Goal: Task Accomplishment & Management: Manage account settings

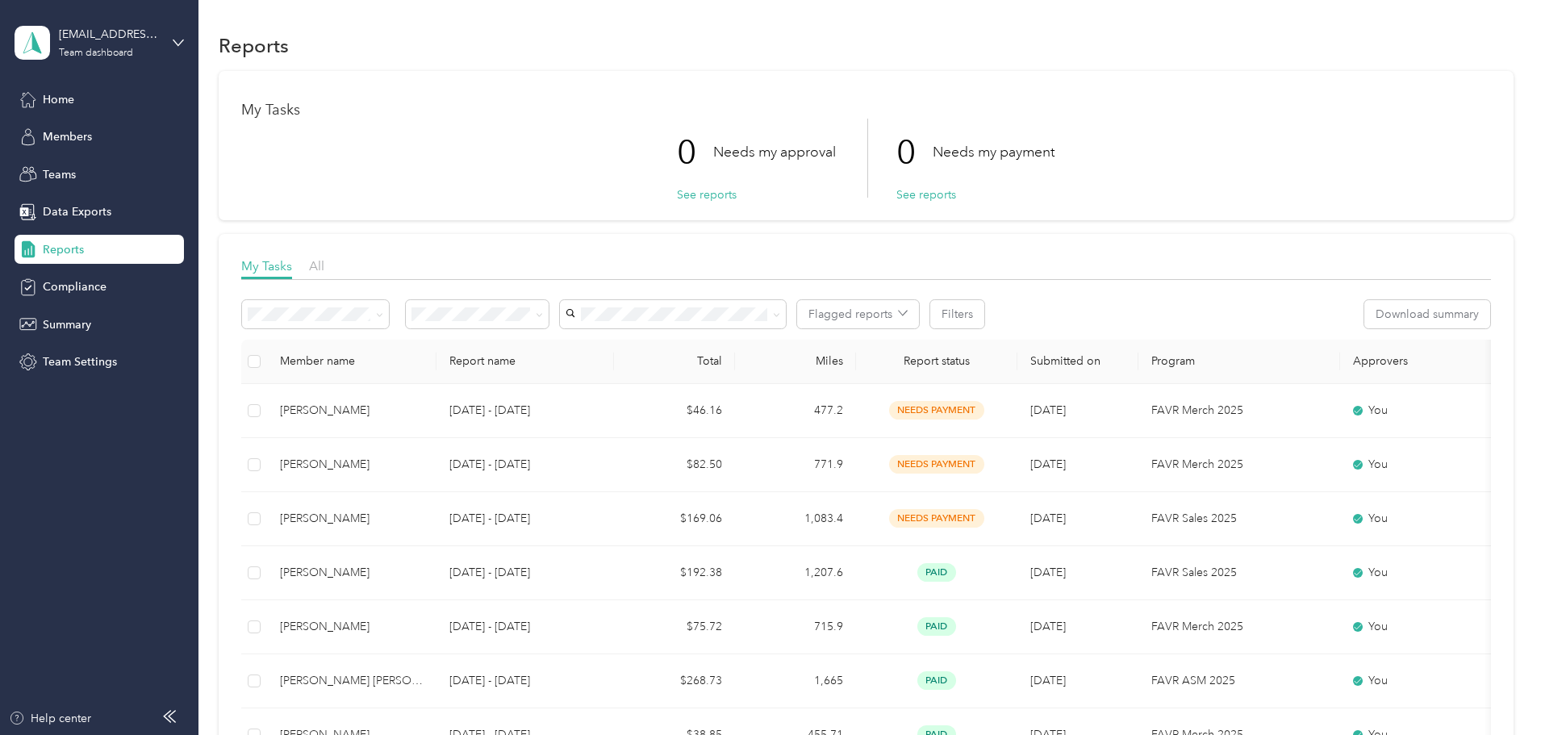
scroll to position [726, 0]
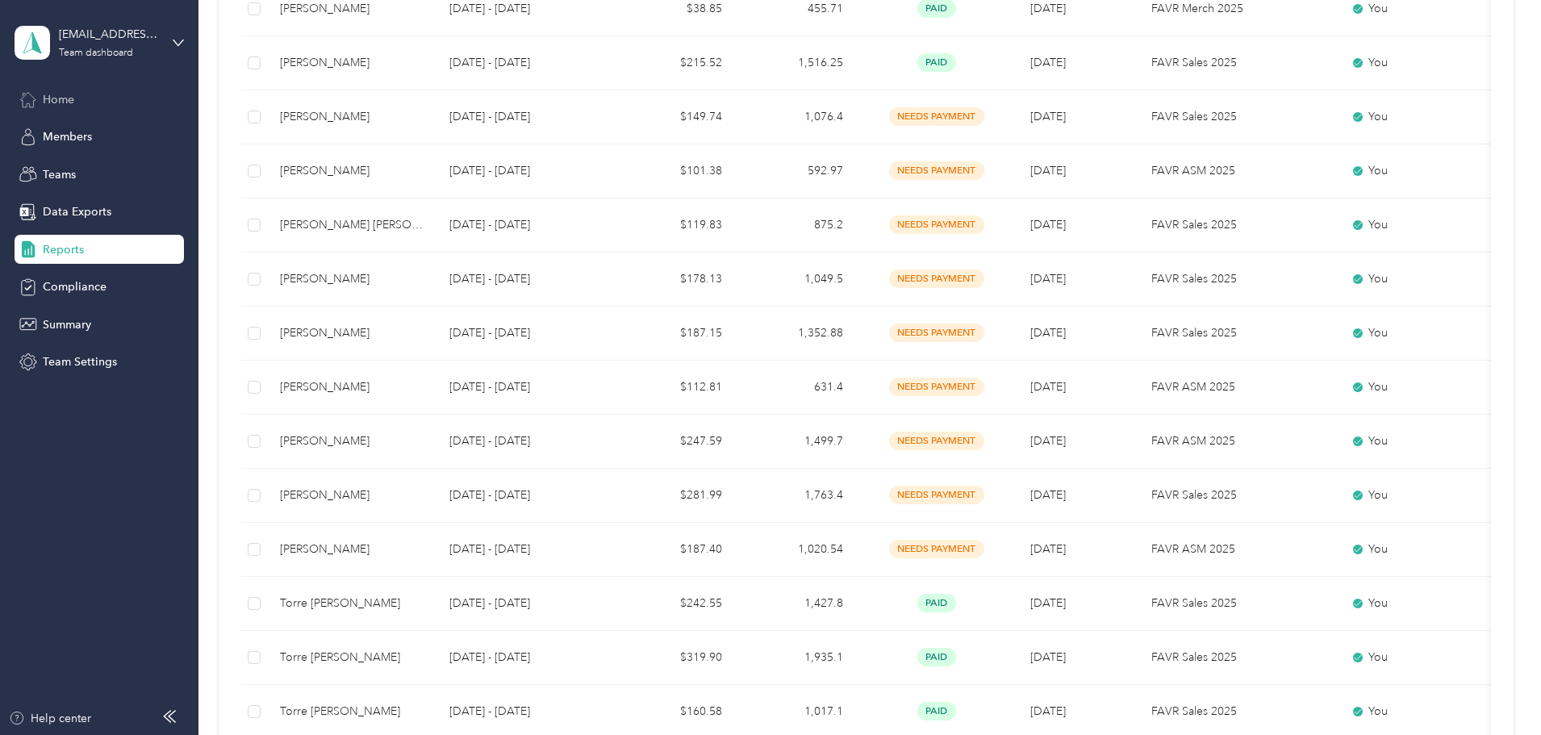
click at [41, 102] on div "Home" at bounding box center [99, 99] width 169 height 29
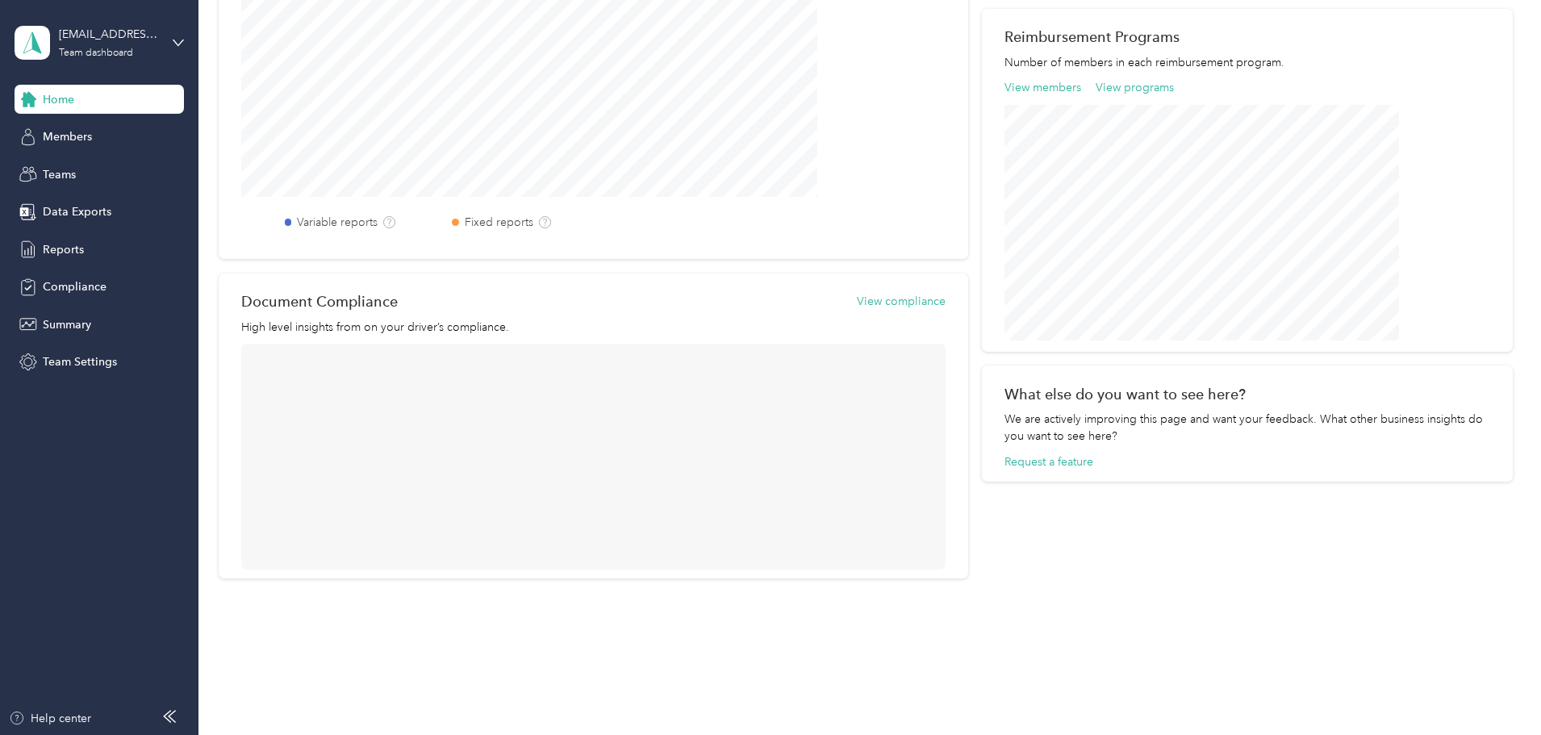
scroll to position [524, 0]
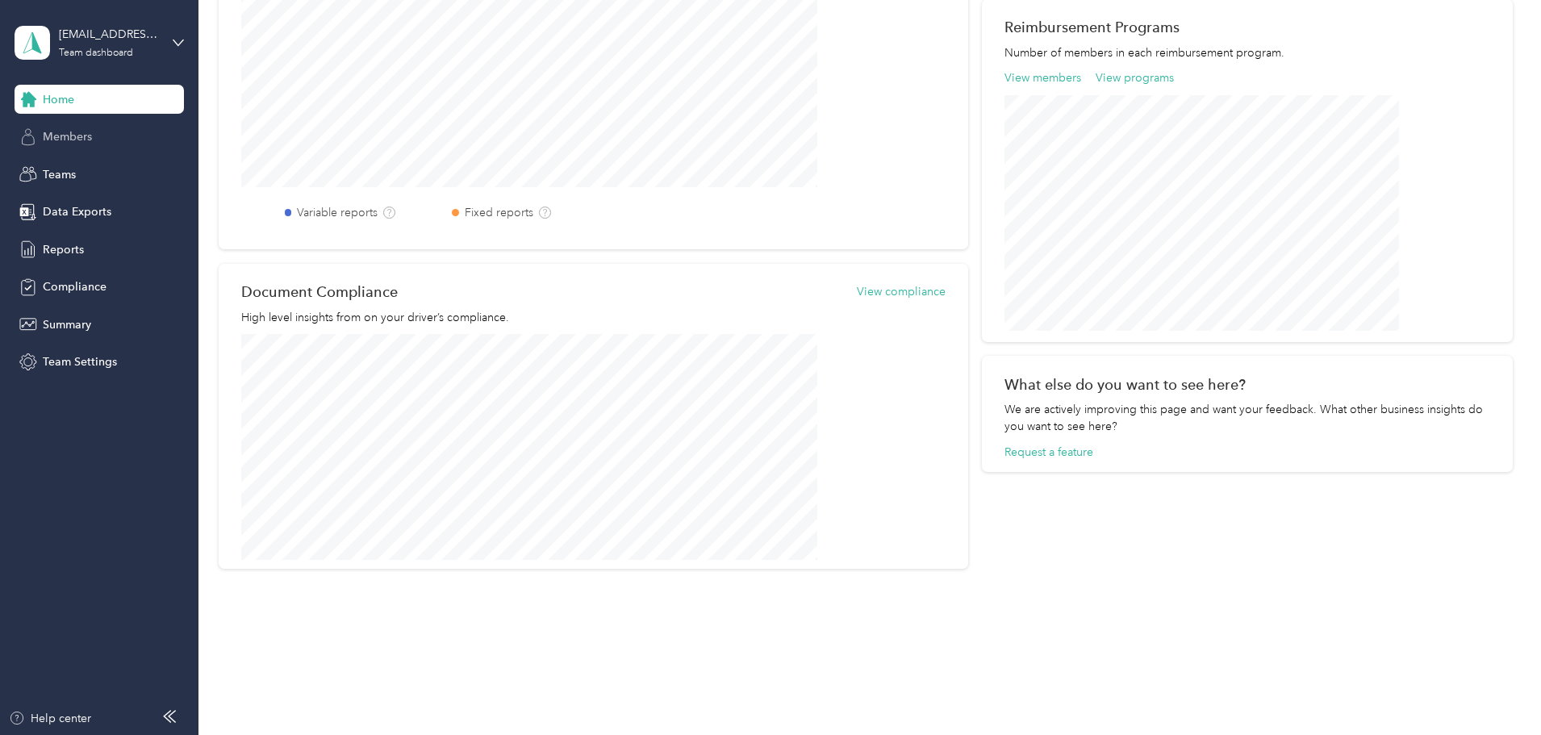
click at [69, 140] on span "Members" at bounding box center [67, 136] width 49 height 17
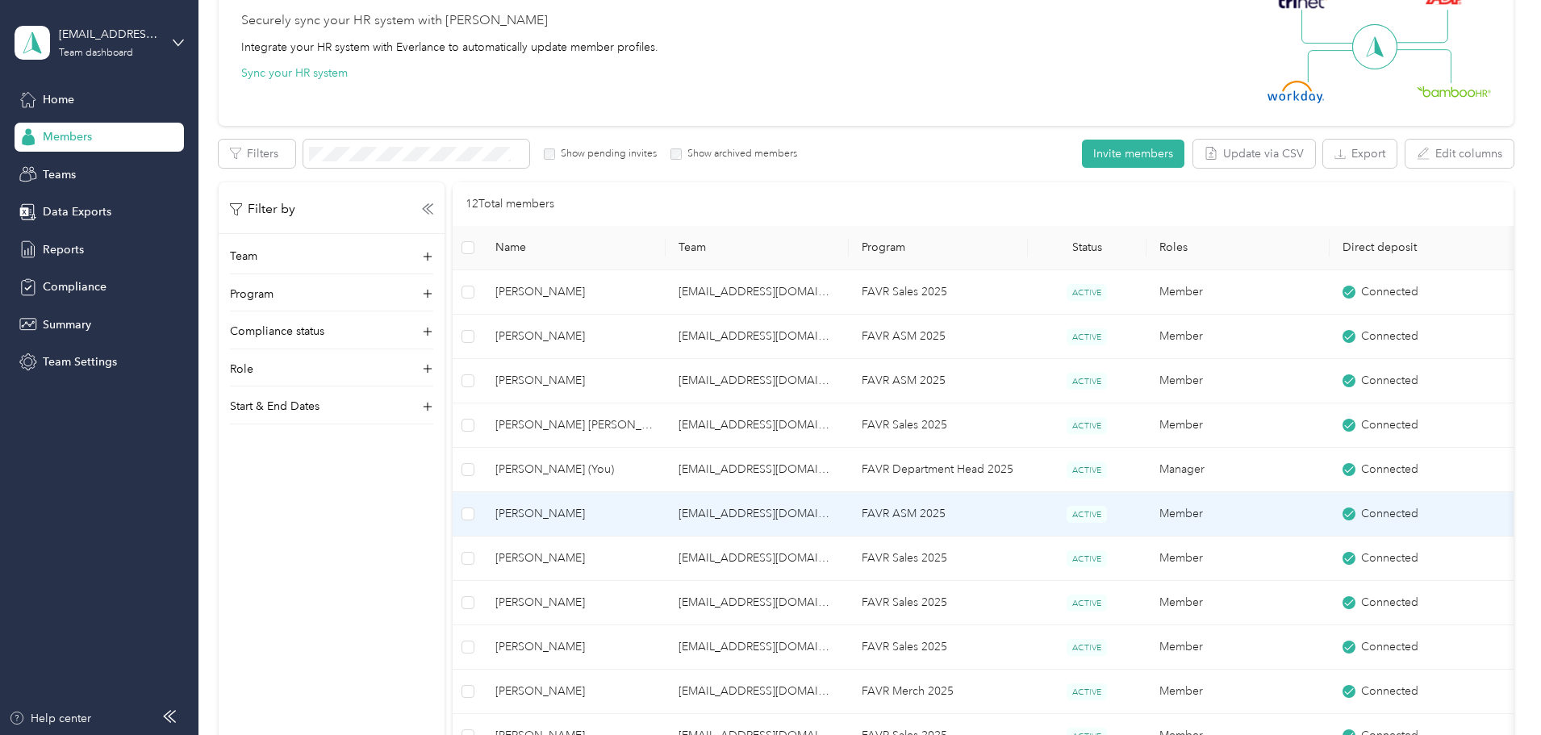
scroll to position [242, 0]
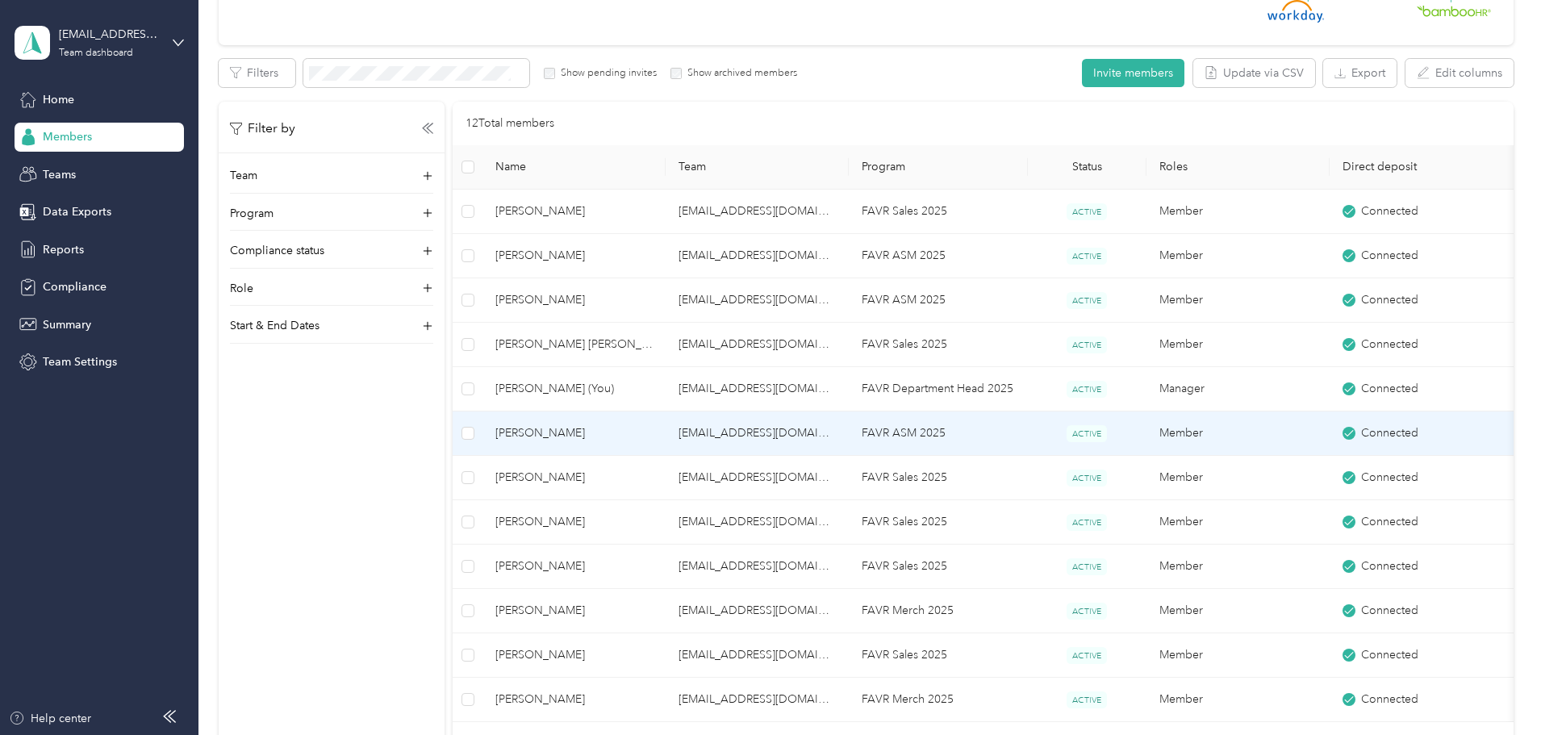
click at [653, 427] on span "[PERSON_NAME]" at bounding box center [573, 433] width 157 height 18
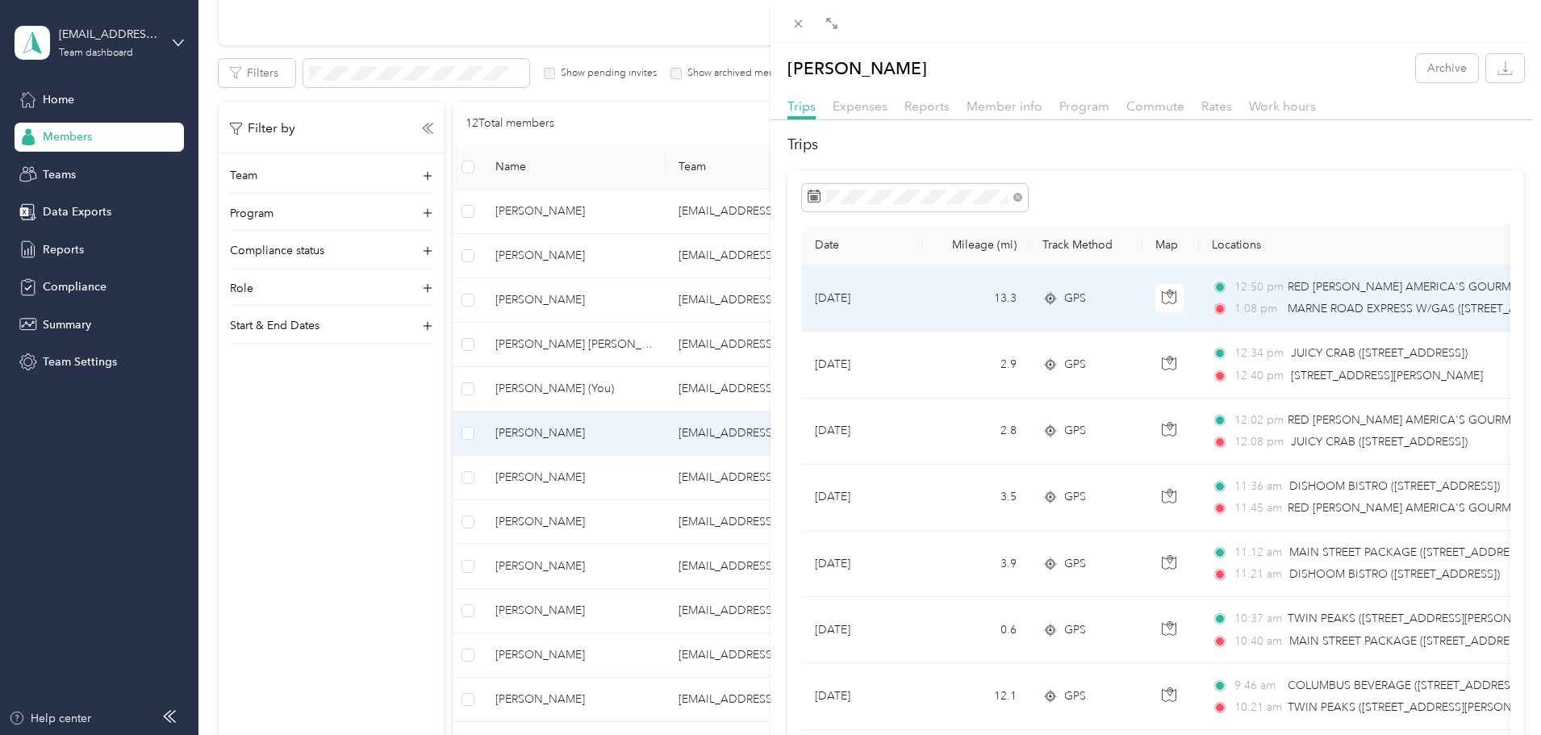
click at [1392, 310] on span "MARNE ROAD EXPRESS W/GAS ([STREET_ADDRESS][PERSON_NAME])" at bounding box center [1472, 309] width 369 height 14
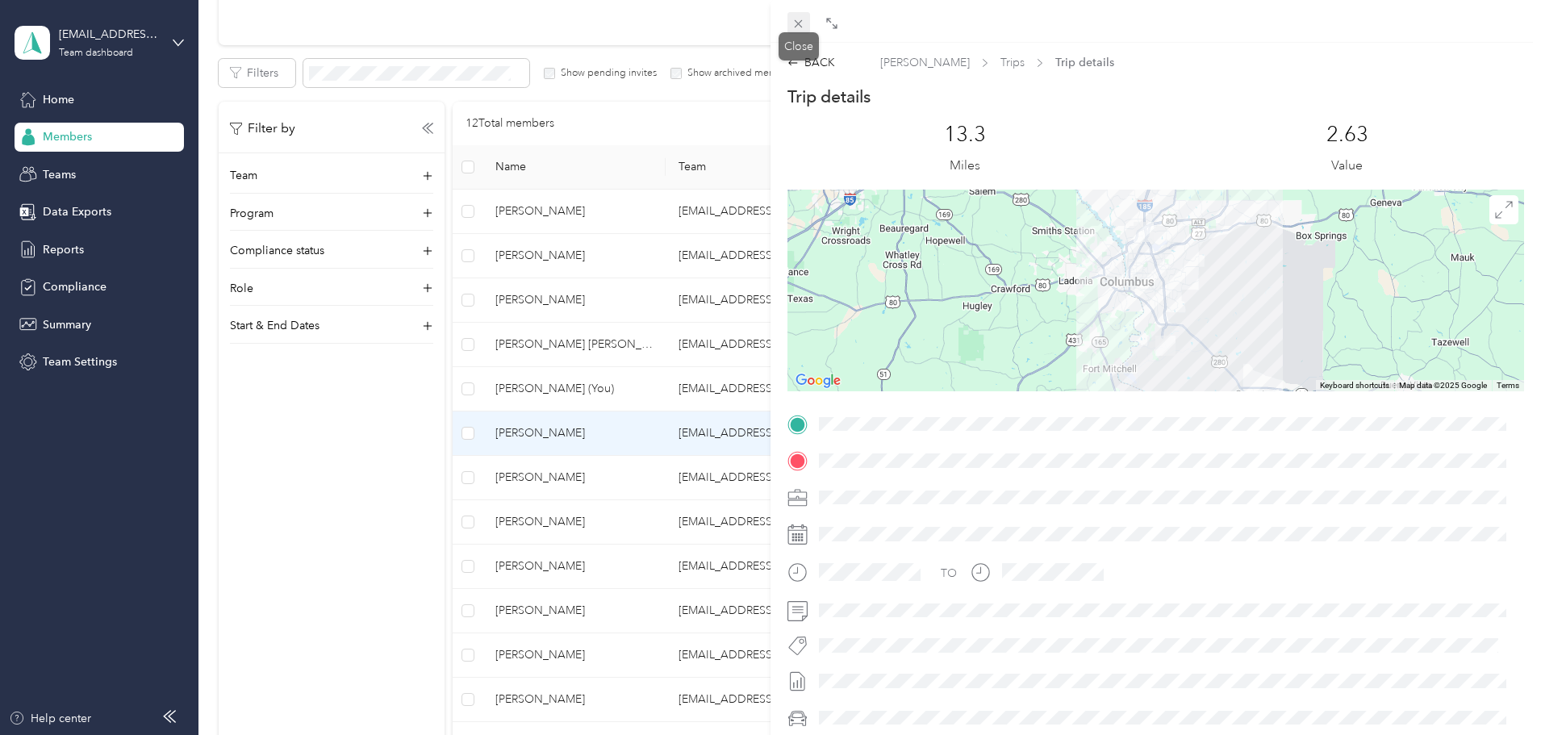
click at [800, 20] on icon at bounding box center [798, 24] width 14 height 14
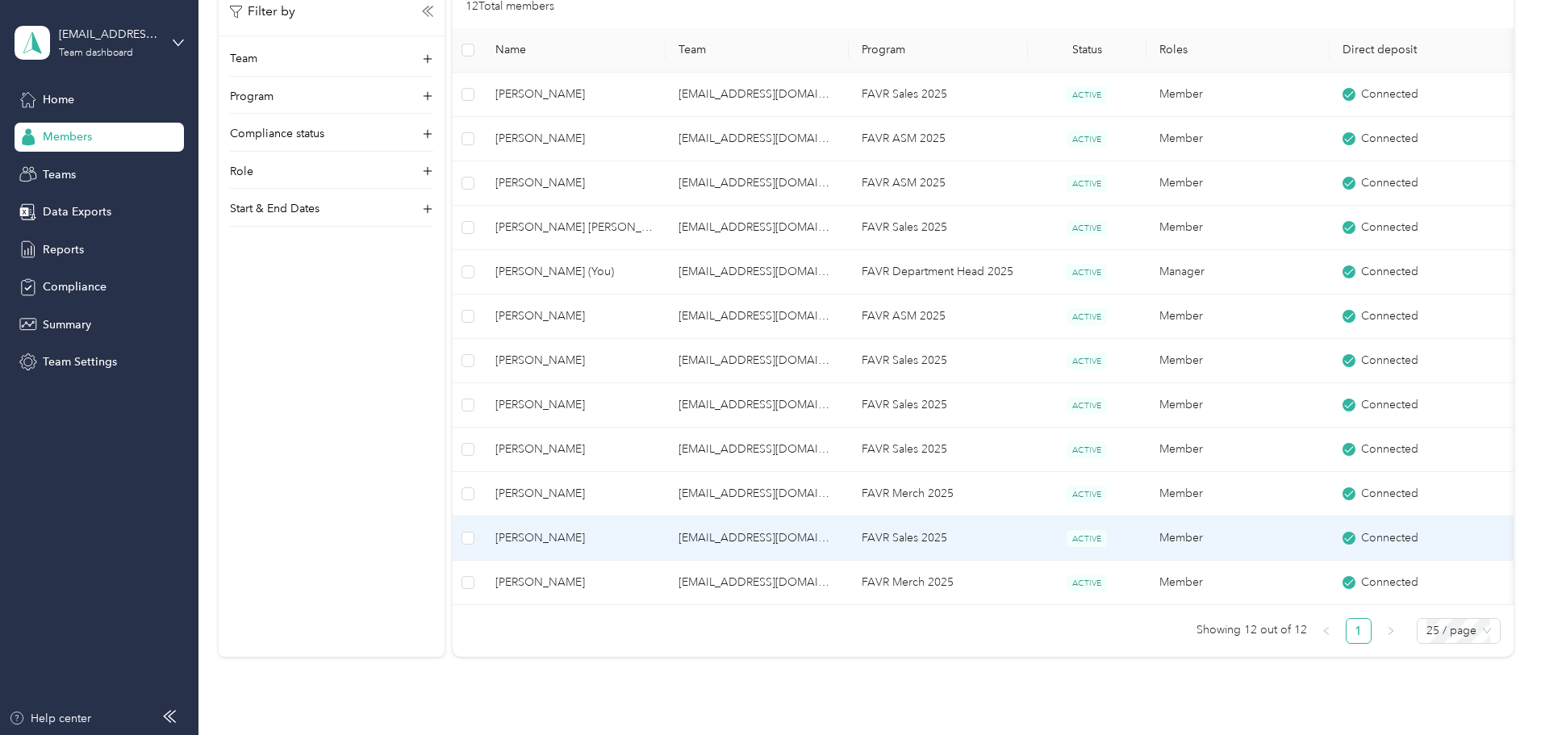
scroll to position [323, 0]
